Goal: Share content

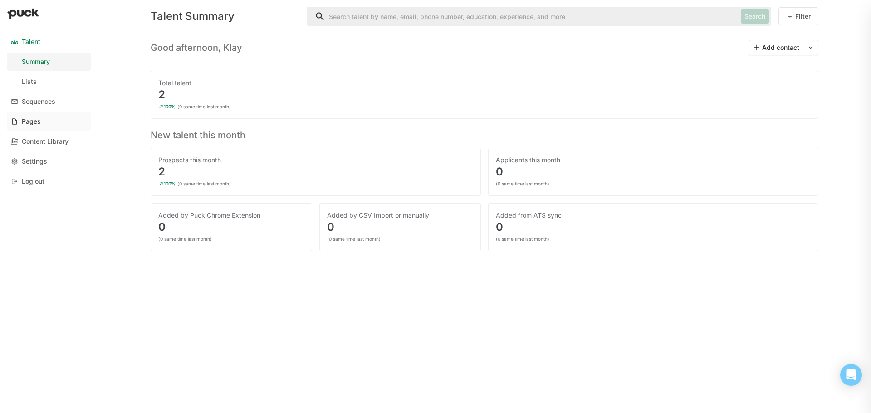
click at [32, 119] on div "Pages" at bounding box center [31, 122] width 19 height 8
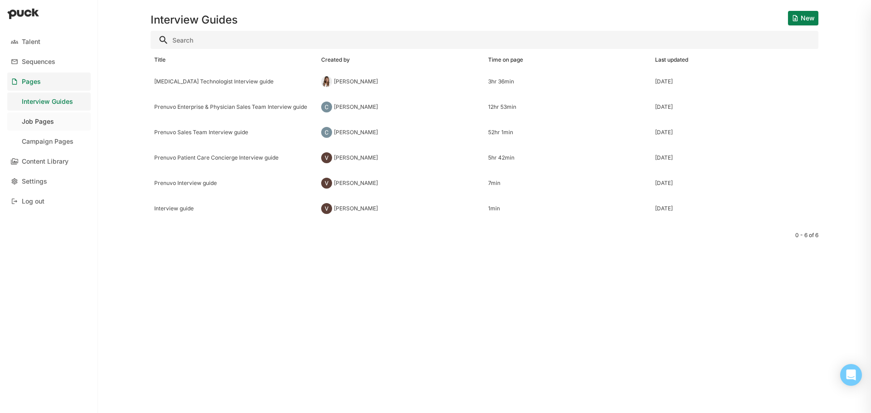
click at [43, 120] on div "Job Pages" at bounding box center [38, 122] width 32 height 8
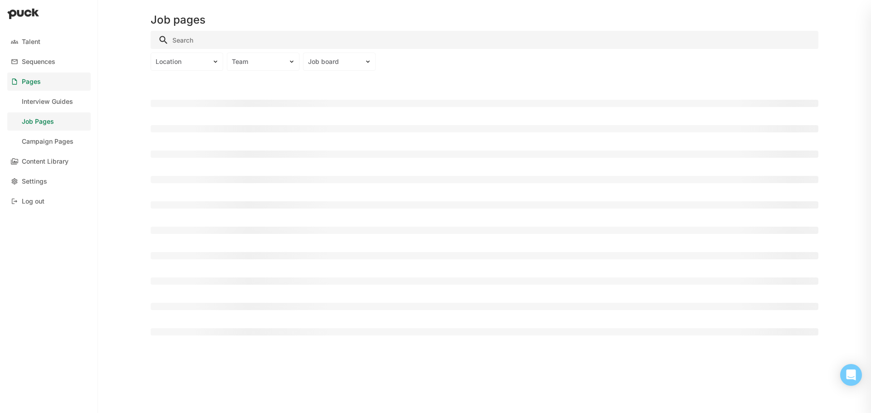
click at [215, 28] on div "Job pages" at bounding box center [485, 14] width 668 height 29
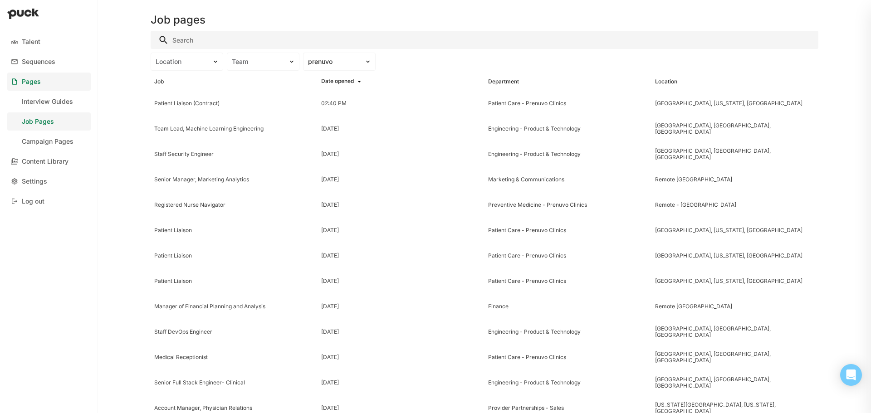
click at [211, 37] on input "Search" at bounding box center [485, 40] width 668 height 18
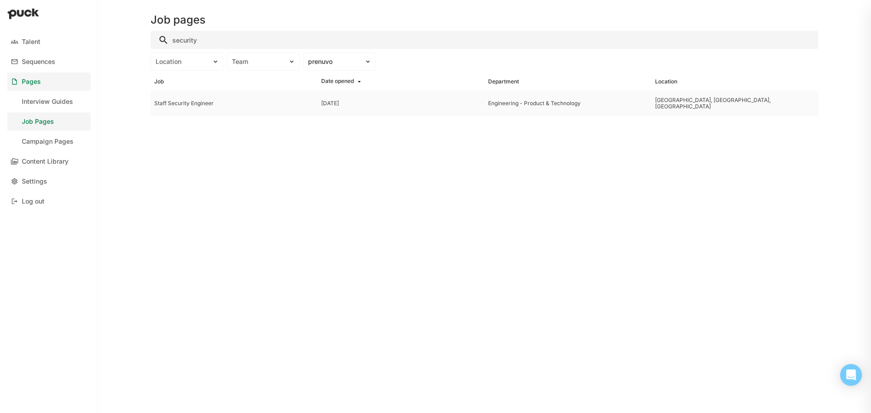
type input "security"
click at [157, 99] on div "Staff Security Engineer" at bounding box center [234, 103] width 167 height 25
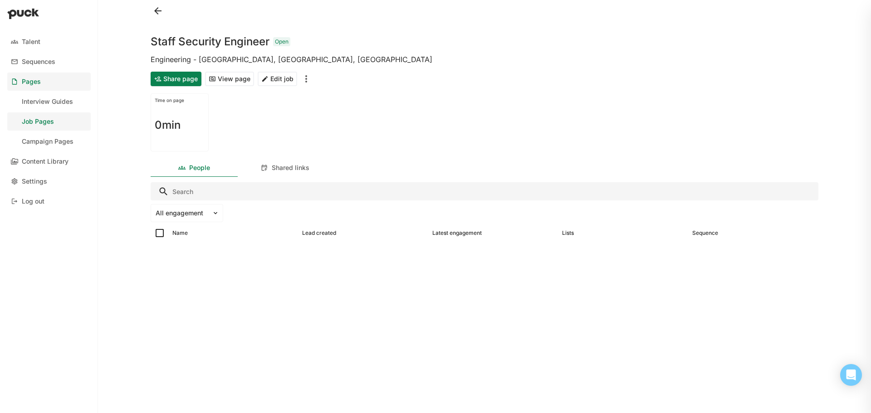
click at [171, 82] on button "Share page" at bounding box center [176, 79] width 51 height 15
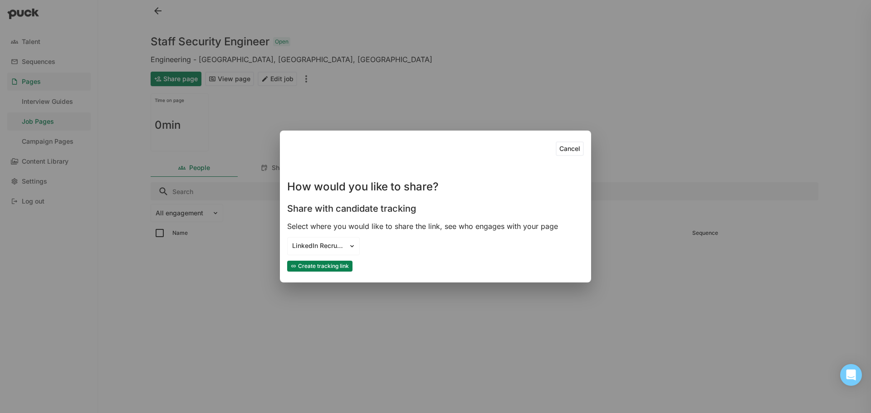
click at [319, 269] on button "Create tracking link" at bounding box center [319, 266] width 65 height 11
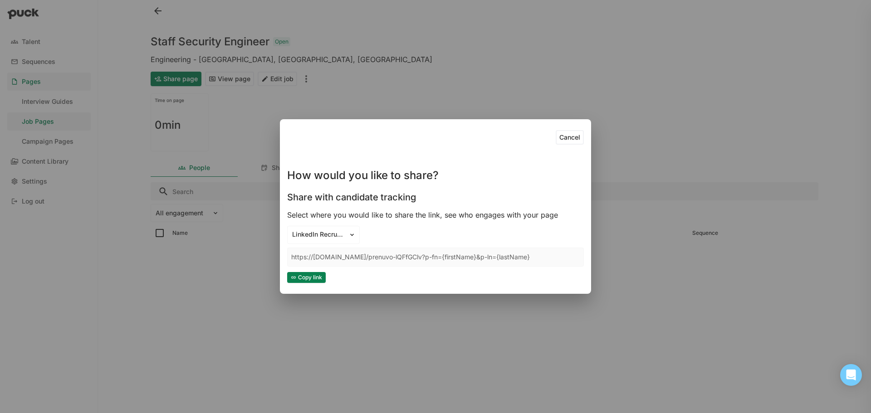
click at [319, 274] on button "Copy link" at bounding box center [306, 277] width 39 height 11
